Goal: Find contact information: Find contact information

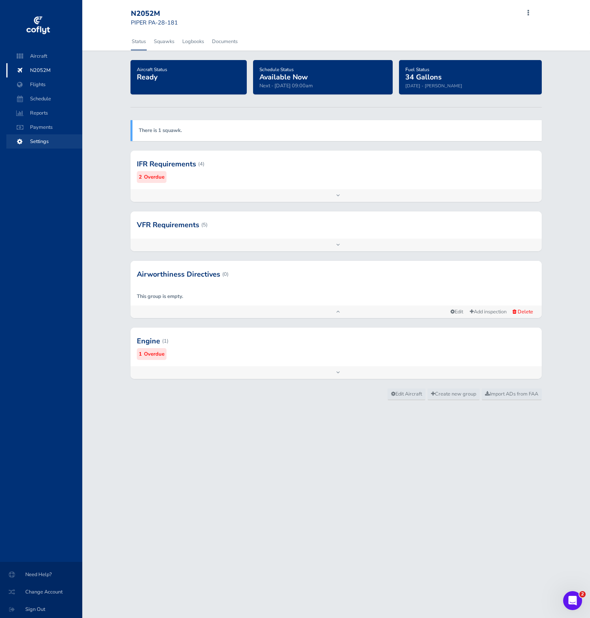
click at [58, 140] on span "Settings" at bounding box center [44, 141] width 60 height 14
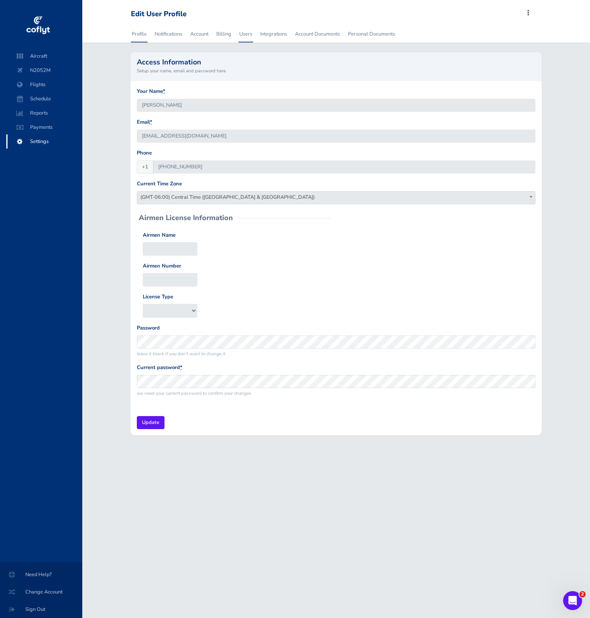
click at [243, 35] on link "Users" at bounding box center [245, 33] width 15 height 17
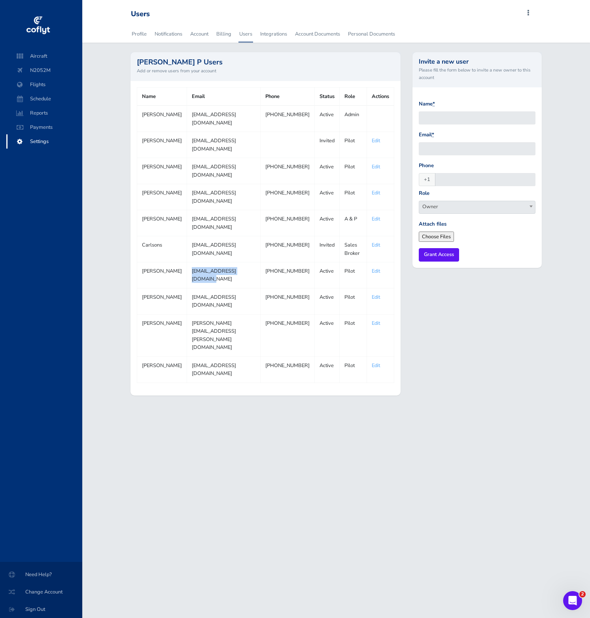
drag, startPoint x: 251, startPoint y: 263, endPoint x: 187, endPoint y: 263, distance: 64.0
click at [187, 263] on td "barrycasebeer@gmail.com" at bounding box center [223, 275] width 73 height 26
copy td "barrycasebeer@gmail.com"
drag, startPoint x: 139, startPoint y: 264, endPoint x: 179, endPoint y: 264, distance: 39.9
click at [179, 264] on td "Barry Casebeer" at bounding box center [162, 275] width 50 height 26
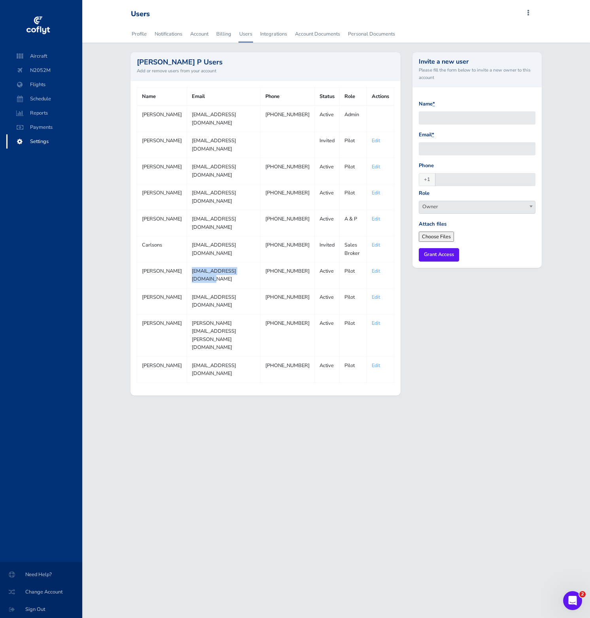
copy td "Barry Casebeer"
click at [189, 112] on td "kpdehnel@hotmail.com" at bounding box center [223, 119] width 73 height 26
copy tr "kpdehnel@hotmail.com"
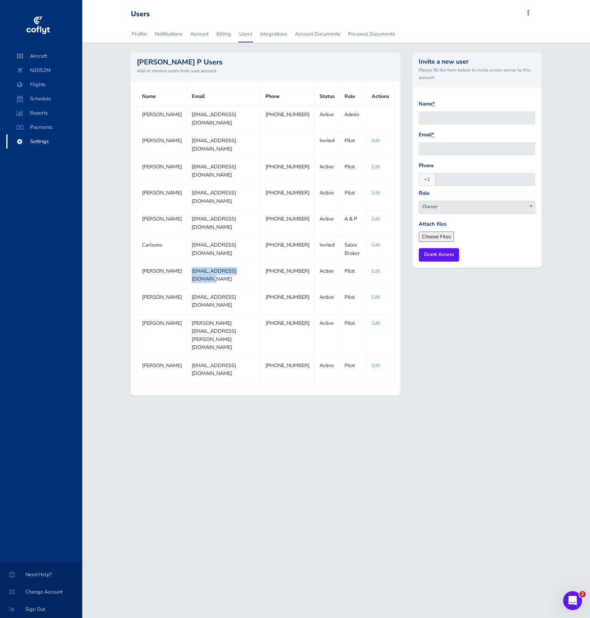
drag, startPoint x: 251, startPoint y: 263, endPoint x: 186, endPoint y: 264, distance: 64.8
click at [187, 264] on td "barrycasebeer@gmail.com" at bounding box center [223, 275] width 73 height 26
copy td "barrycasebeer@gmail.com"
drag, startPoint x: 177, startPoint y: 263, endPoint x: 140, endPoint y: 262, distance: 36.4
click at [140, 262] on td "Barry Casebeer" at bounding box center [162, 275] width 50 height 26
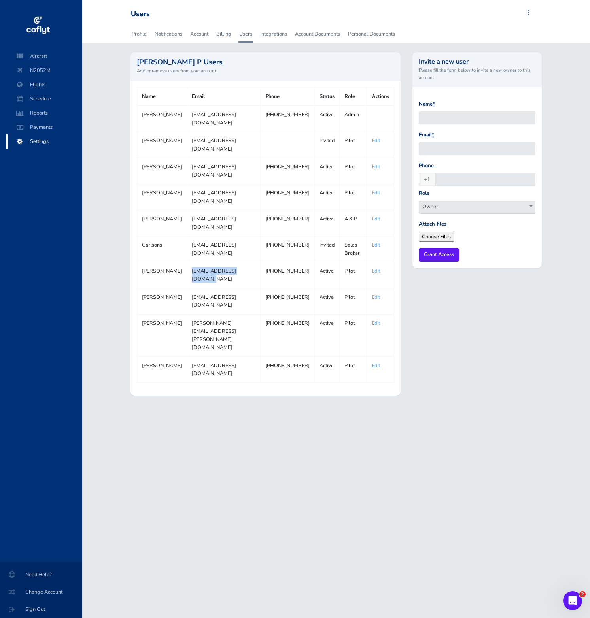
copy td "Barry Casebeer"
drag, startPoint x: 287, startPoint y: 271, endPoint x: 270, endPoint y: 264, distance: 18.3
click at [270, 264] on td "(713) 275-8464" at bounding box center [287, 275] width 54 height 26
copy td "(713) 275-8464"
